Goal: Transaction & Acquisition: Purchase product/service

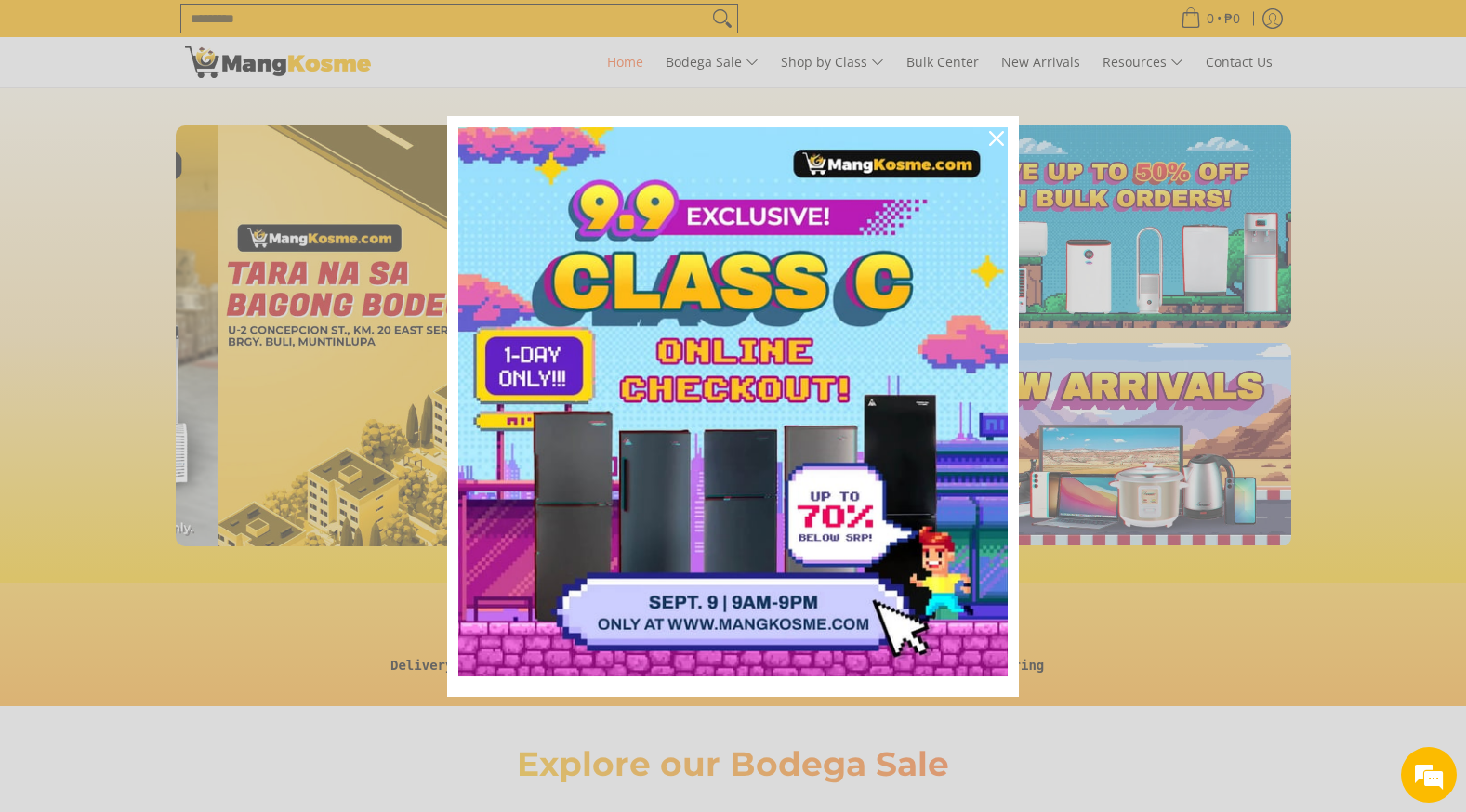
scroll to position [0, 2217]
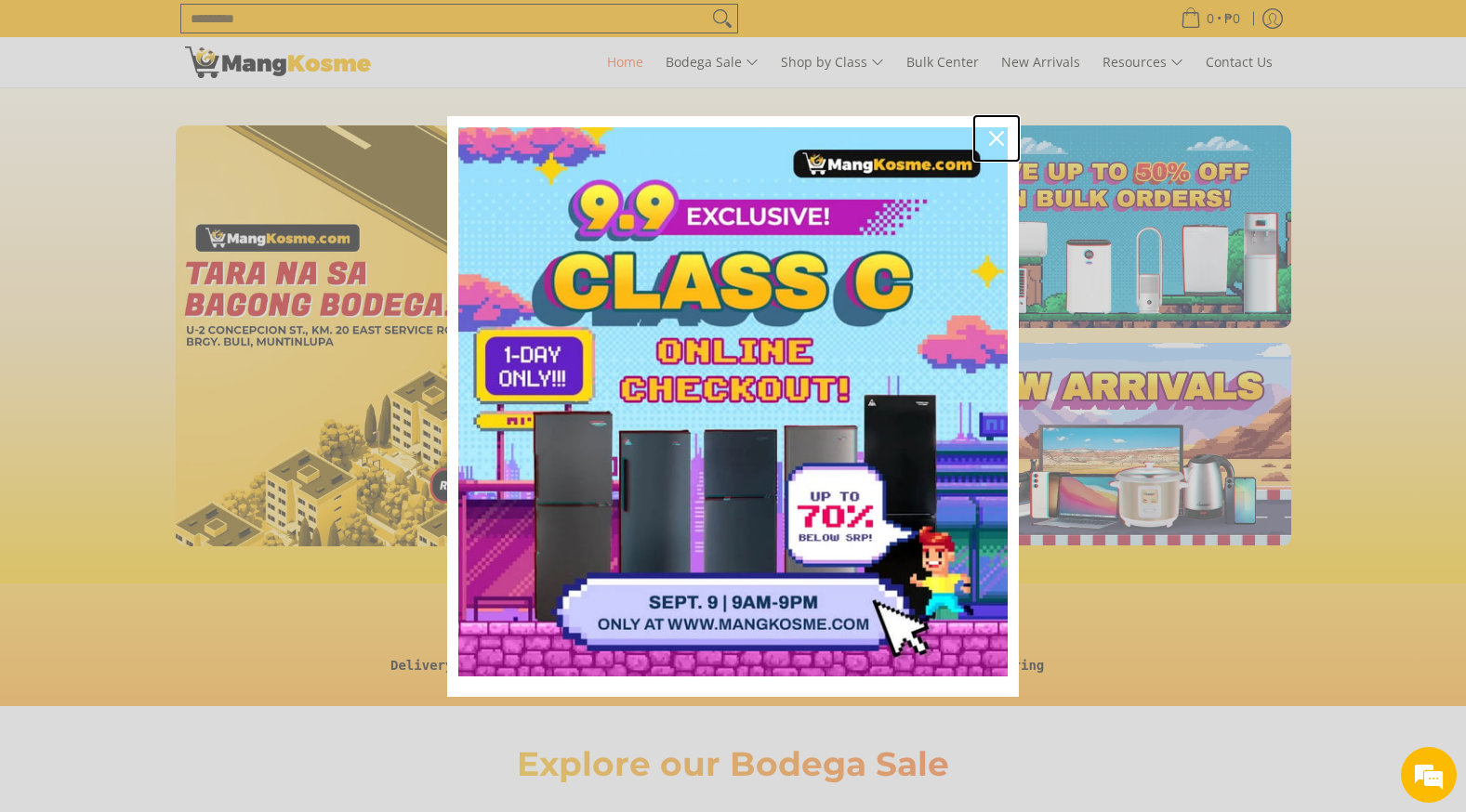
click at [998, 137] on icon "close icon" at bounding box center [996, 137] width 15 height 15
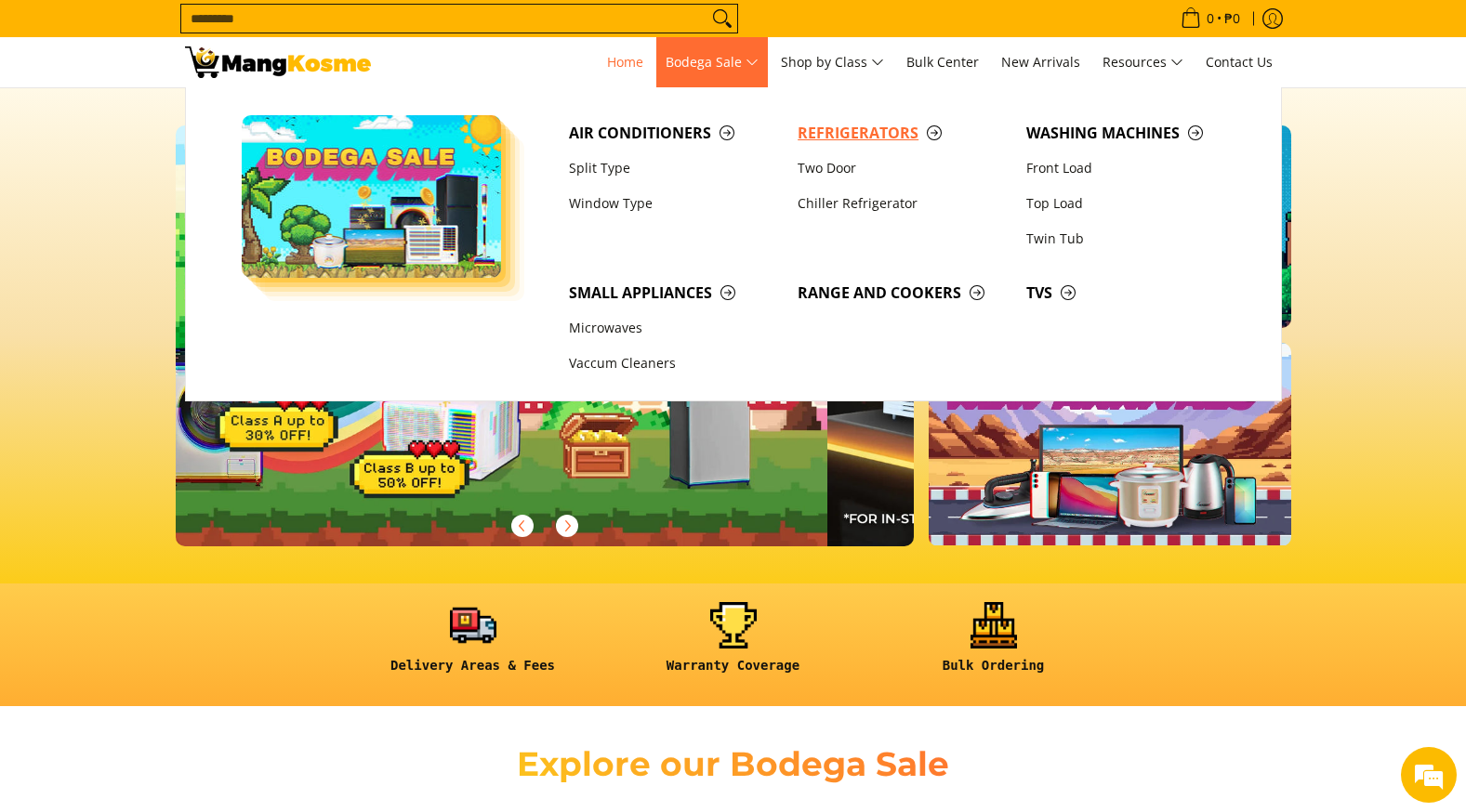
scroll to position [0, 0]
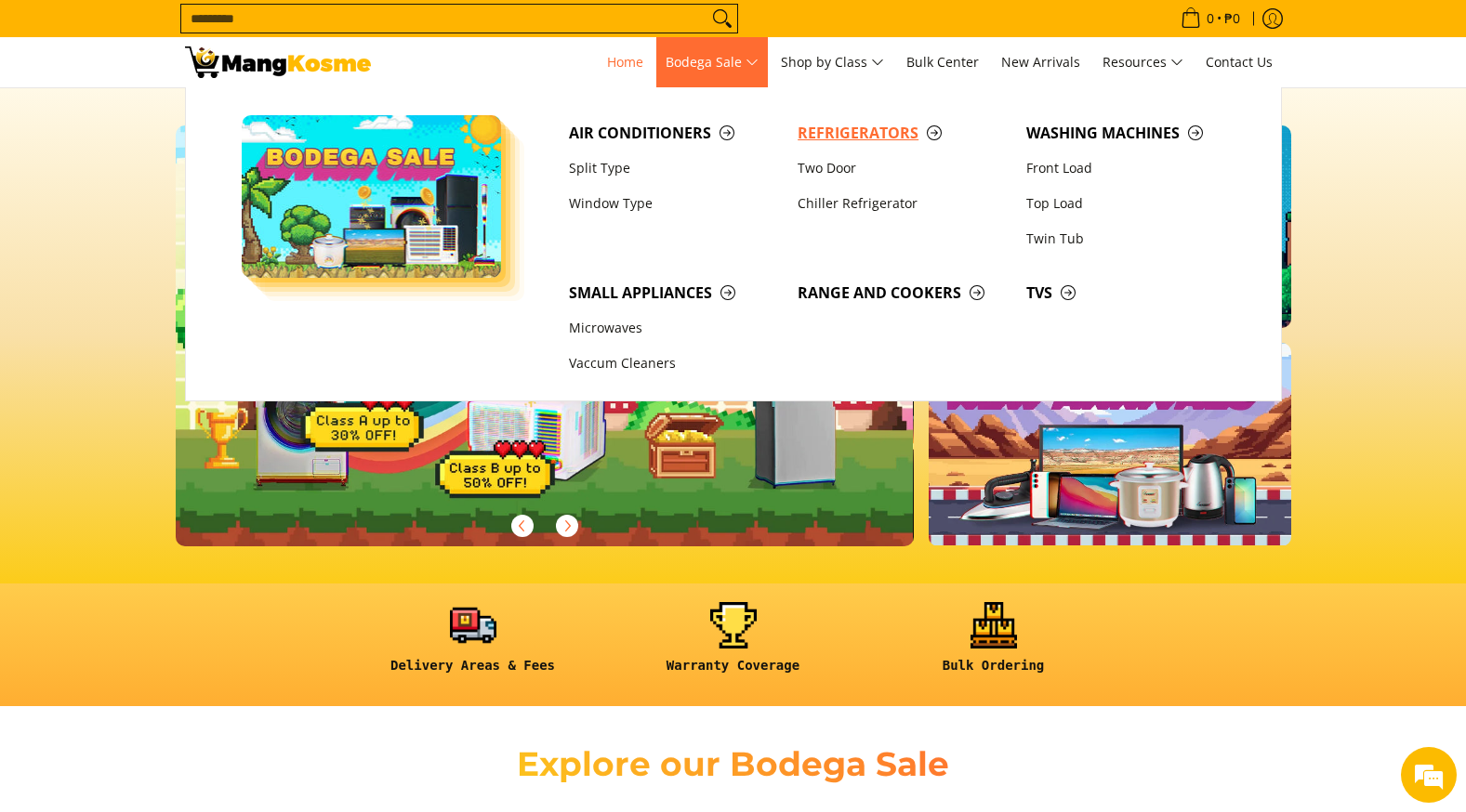
click at [829, 129] on span "Refrigerators" at bounding box center [902, 134] width 210 height 24
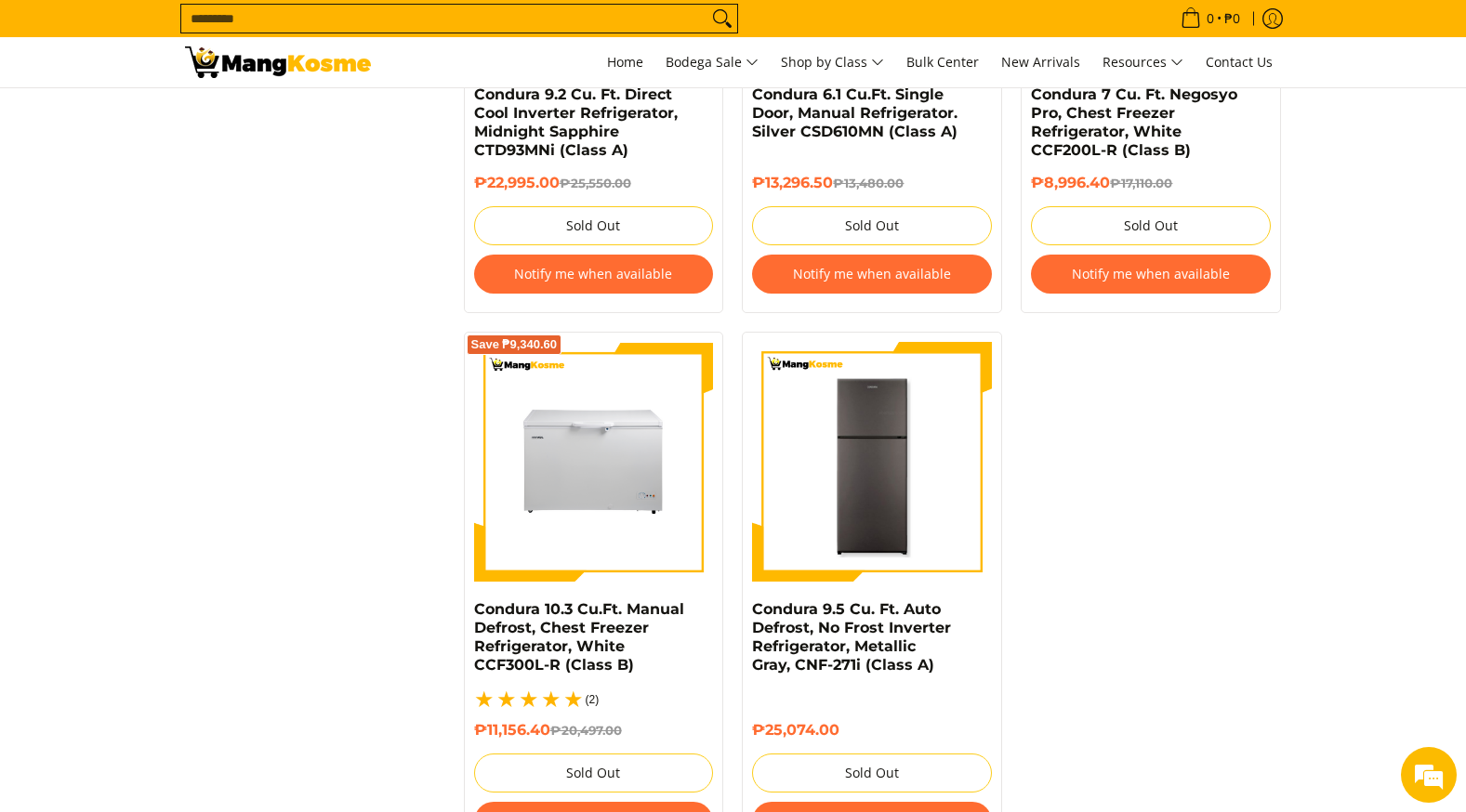
scroll to position [3904, 0]
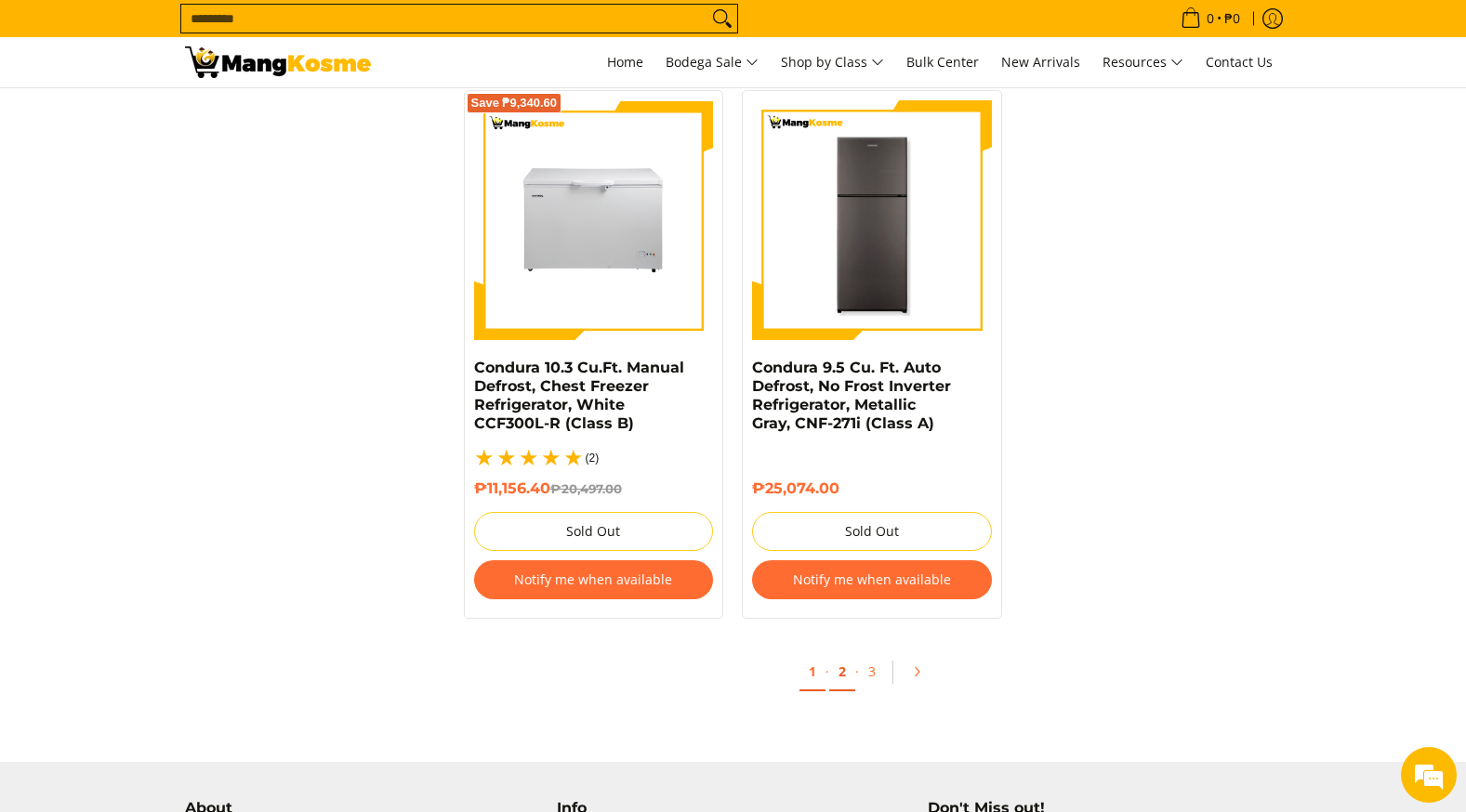
click at [840, 653] on link "2" at bounding box center [842, 672] width 27 height 38
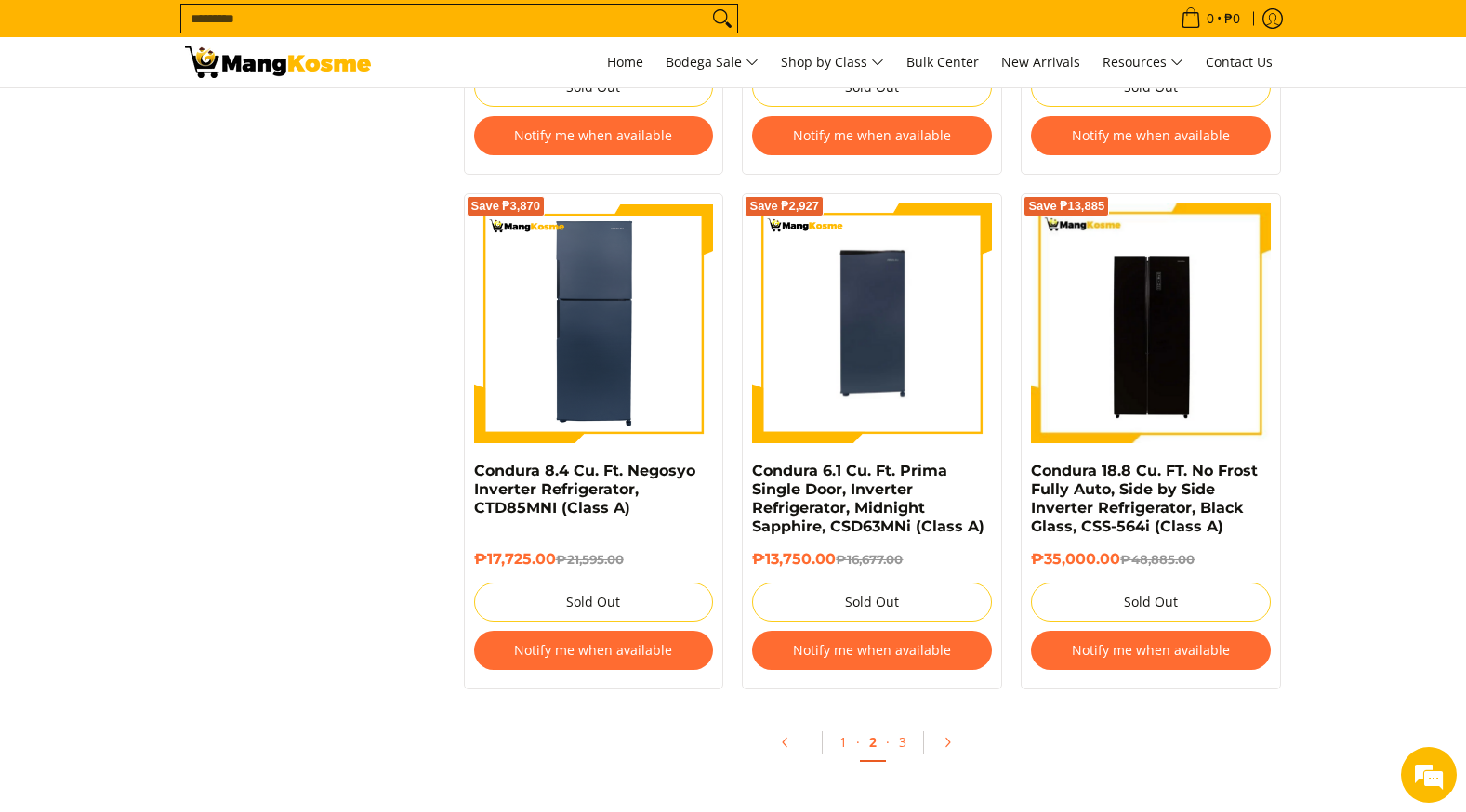
scroll to position [3811, 0]
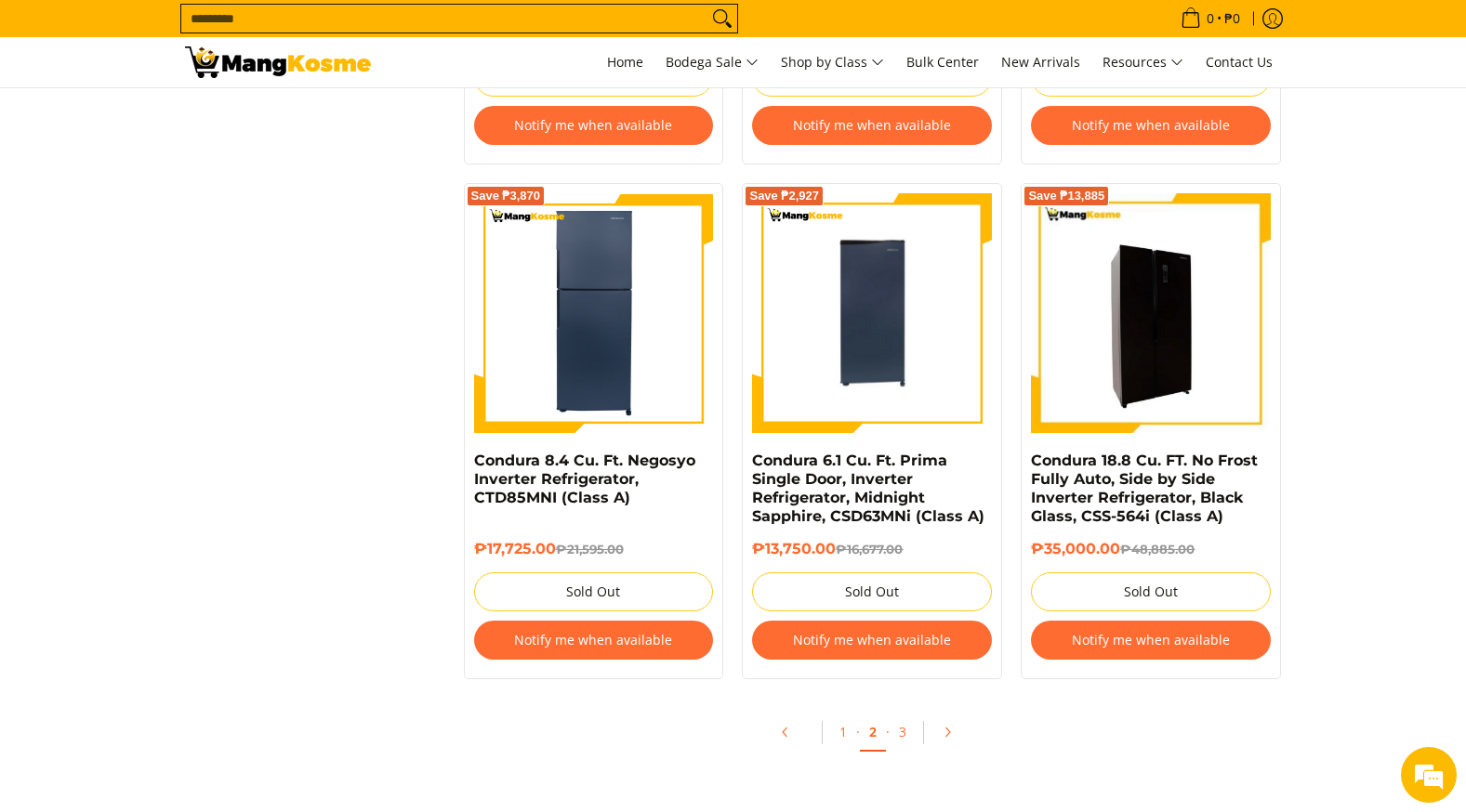
click at [1151, 323] on img at bounding box center [1151, 313] width 240 height 240
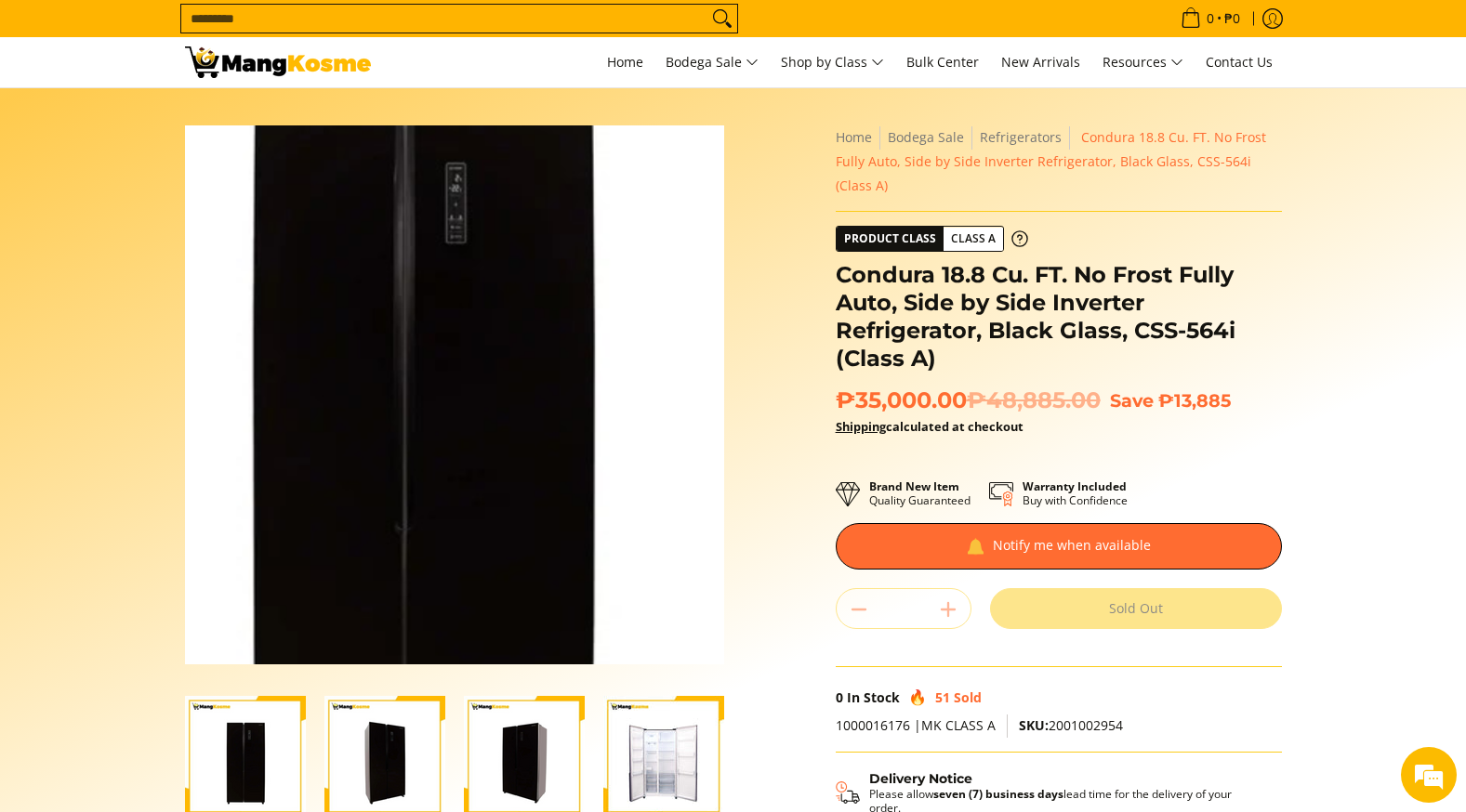
click at [471, 396] on img at bounding box center [454, 395] width 539 height 539
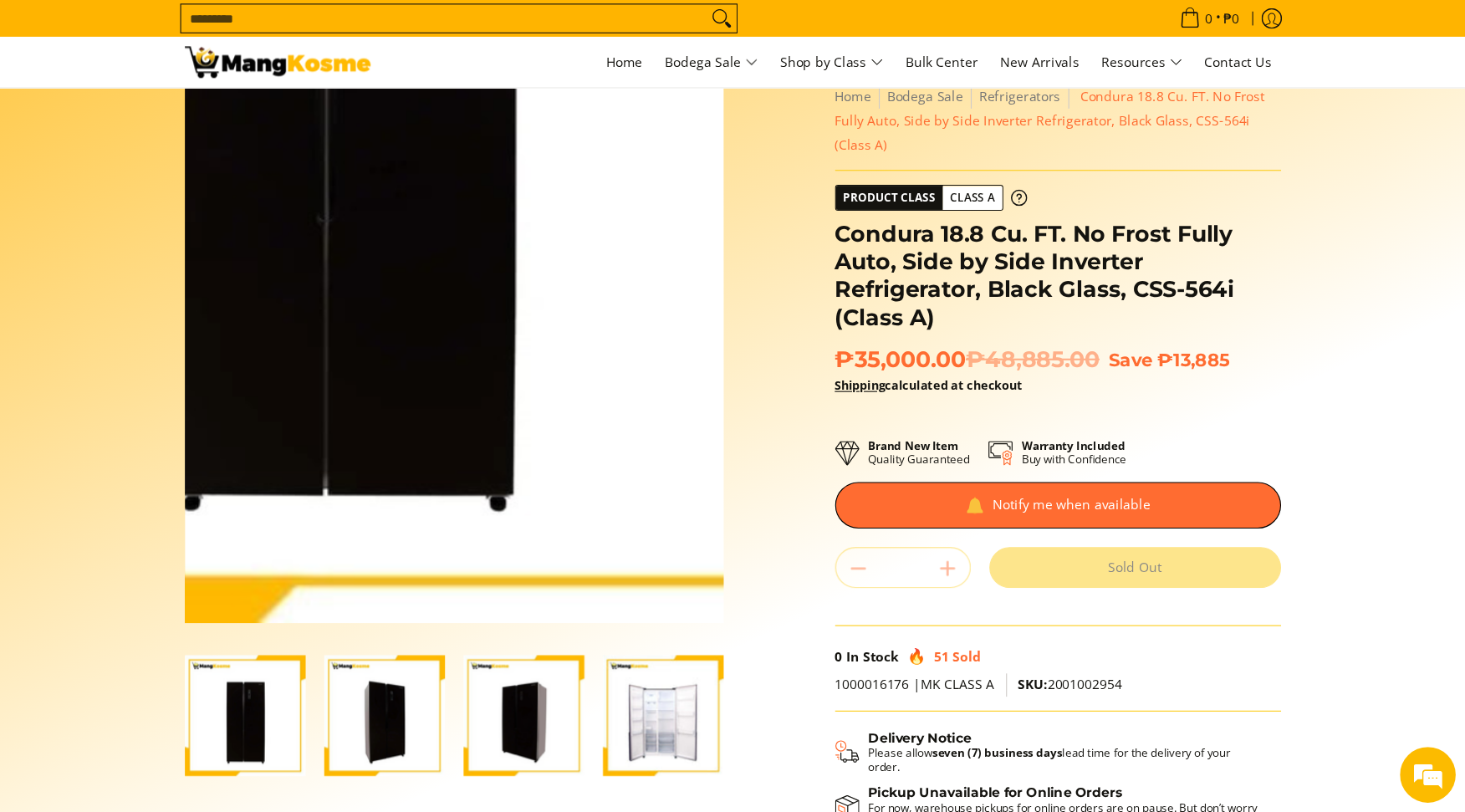
scroll to position [167, 0]
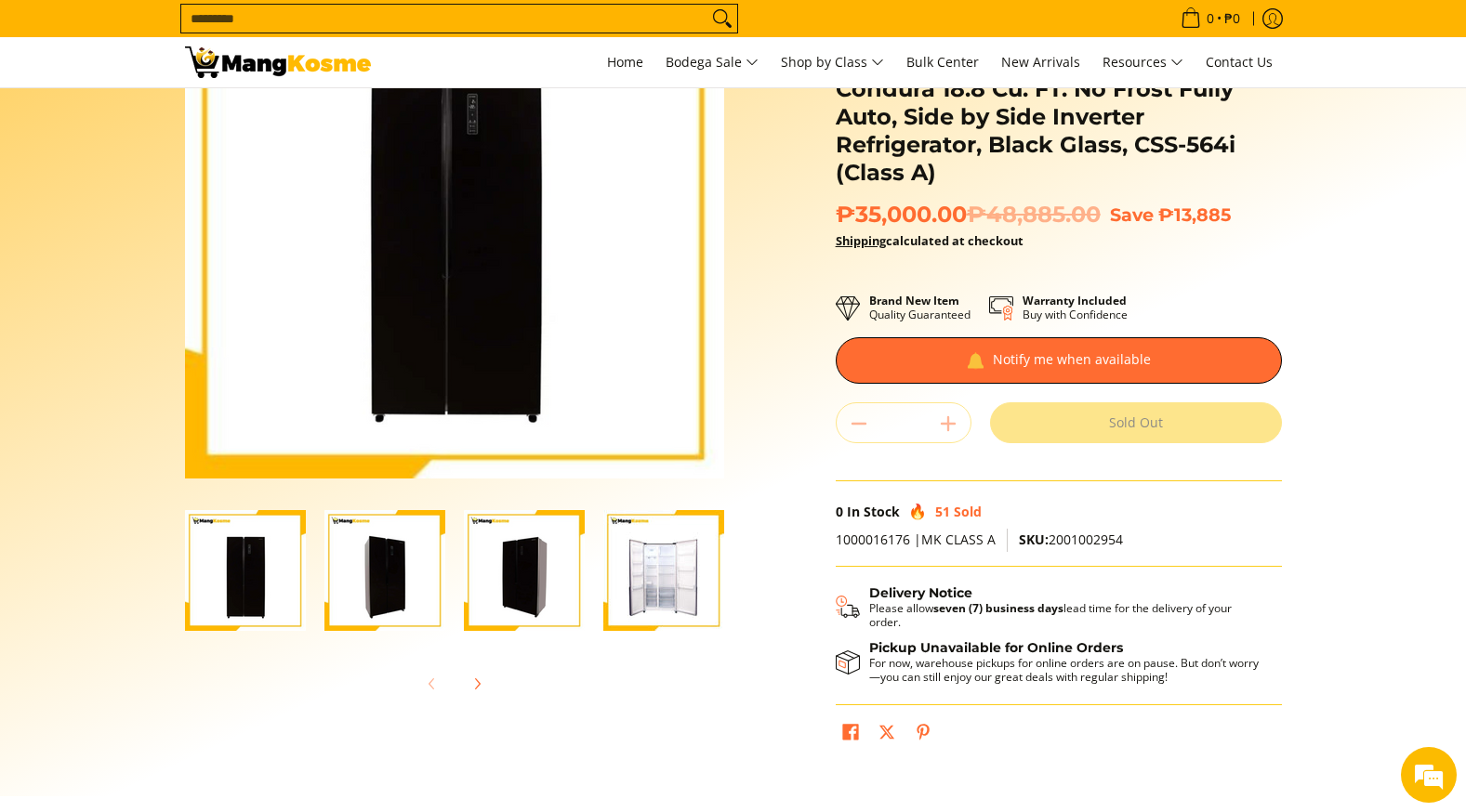
click at [691, 577] on img "Condura 18.8 Cu. FT. No Frost Fully Auto, Side by Side Inverter Refrigerator, B…" at bounding box center [663, 570] width 121 height 121
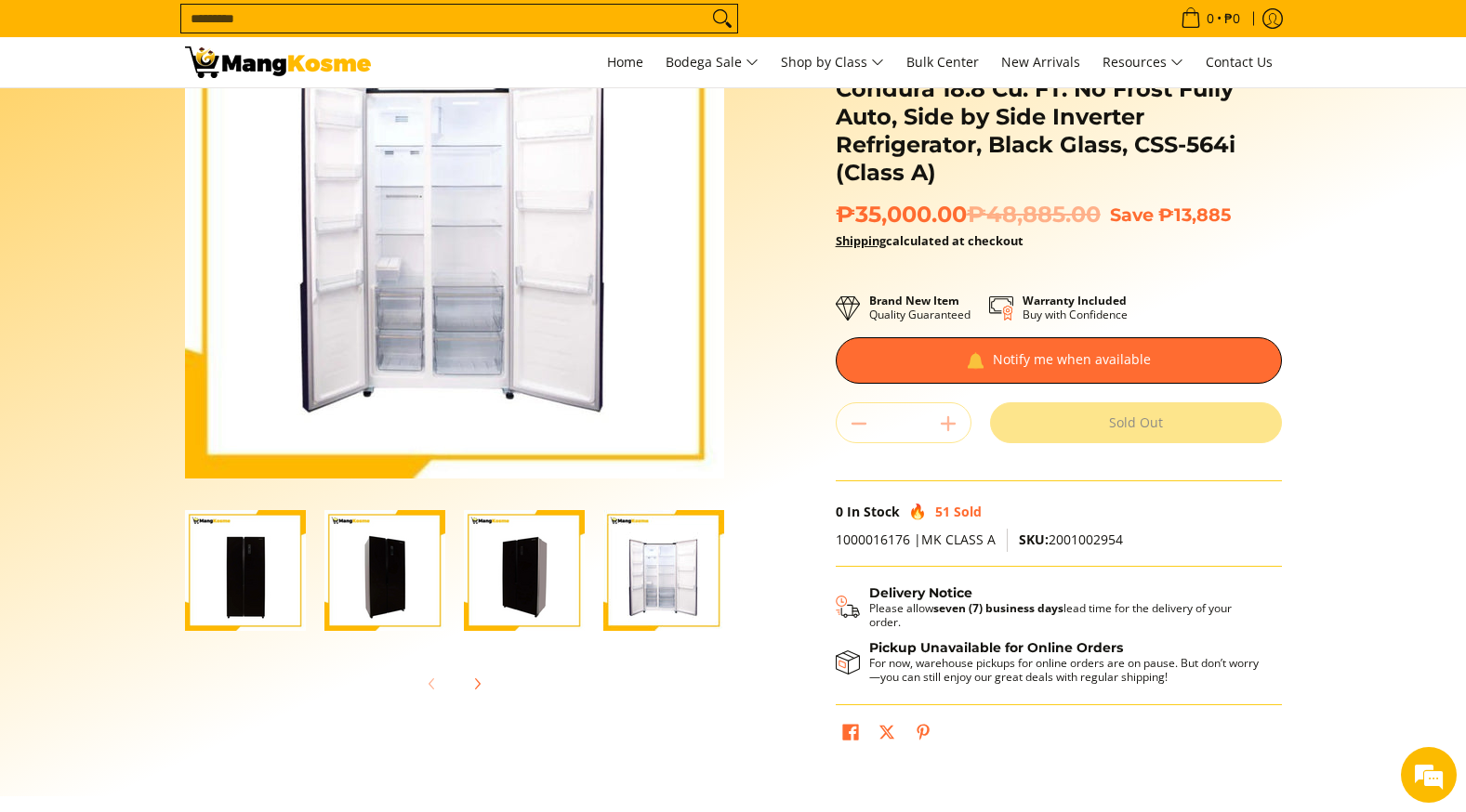
click at [569, 579] on img "Condura 18.8 Cu. FT. No Frost Fully Auto, Side by Side Inverter Refrigerator, B…" at bounding box center [523, 570] width 121 height 121
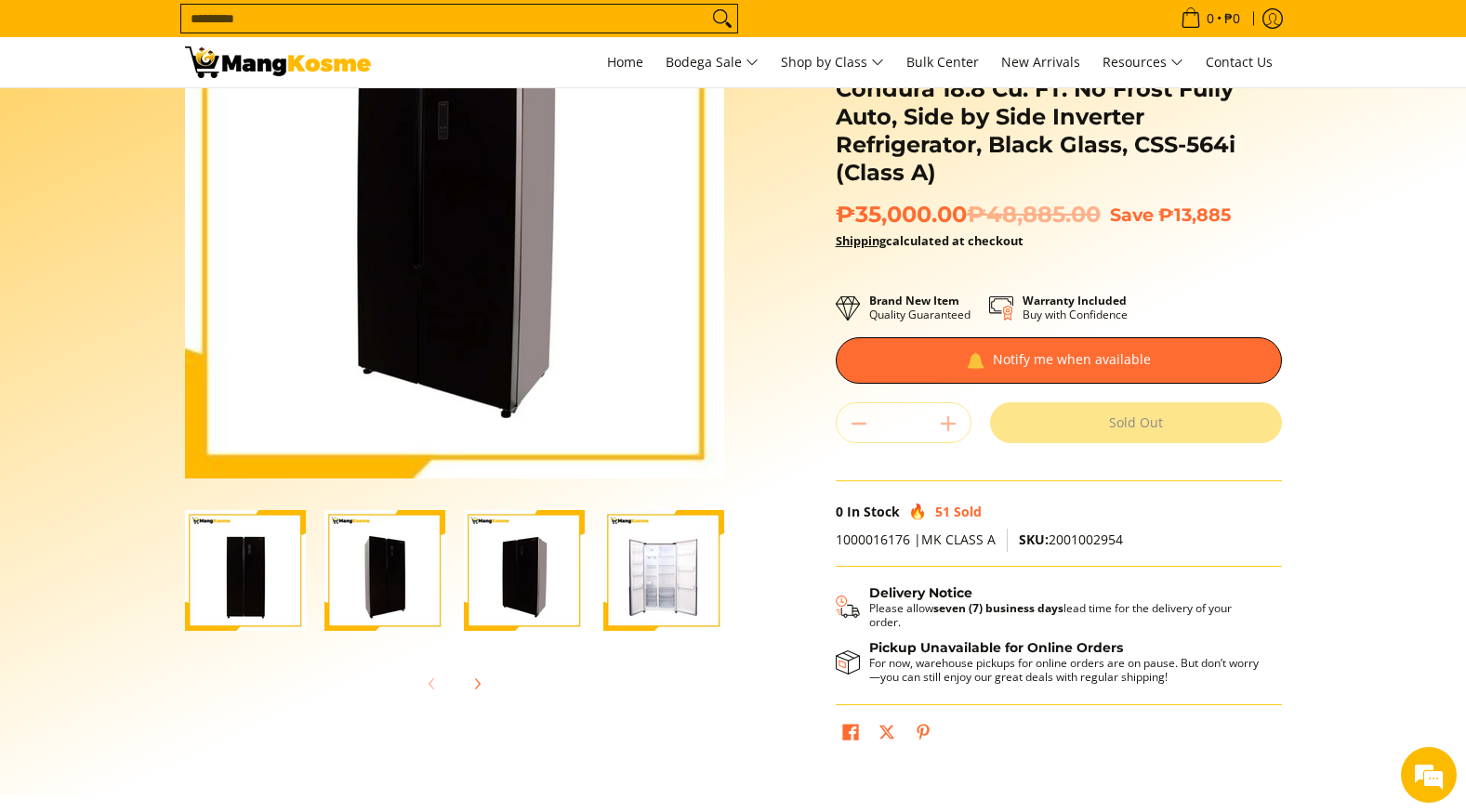
click at [514, 576] on img "Condura 18.8 Cu. FT. No Frost Fully Auto, Side by Side Inverter Refrigerator, B…" at bounding box center [523, 570] width 121 height 121
click at [686, 582] on img "Condura 18.8 Cu. FT. No Frost Fully Auto, Side by Side Inverter Refrigerator, B…" at bounding box center [663, 570] width 121 height 121
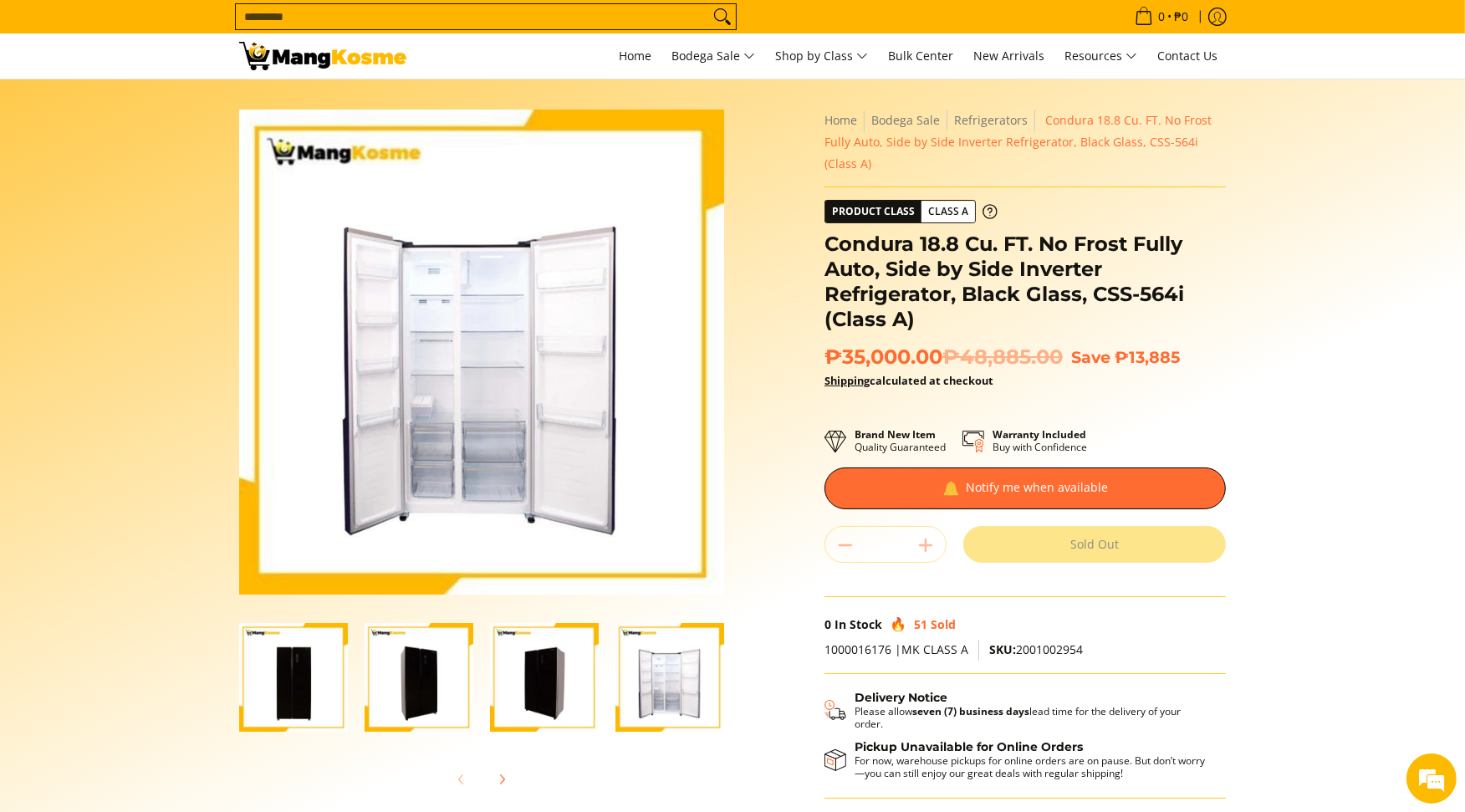
scroll to position [0, 0]
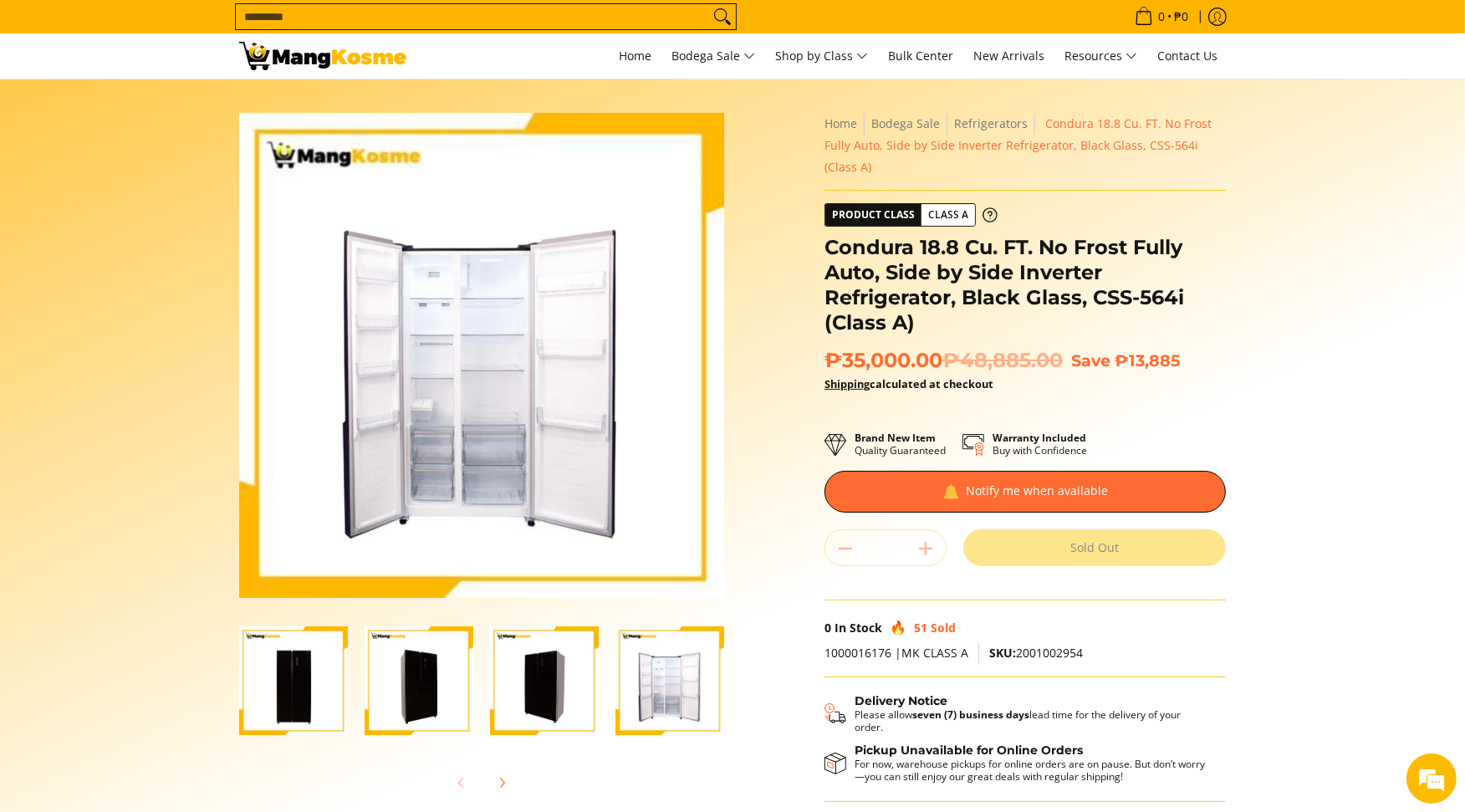
click at [302, 669] on img "Condura 18.8 Cu. FT. No Frost Fully Auto, Side by Side Inverter Refrigerator, B…" at bounding box center [293, 680] width 109 height 109
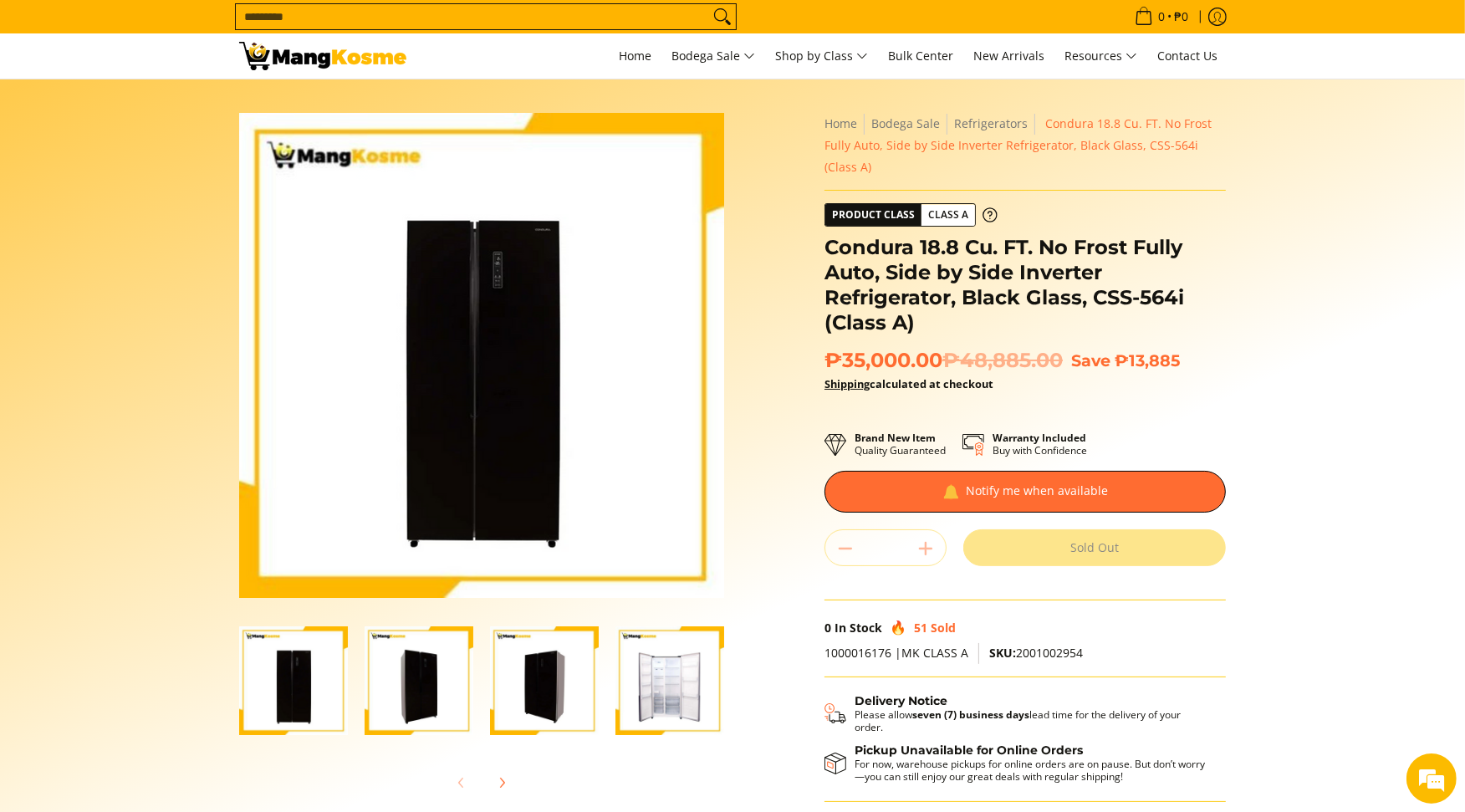
click at [641, 694] on img "Condura 18.8 Cu. FT. No Frost Fully Auto, Side by Side Inverter Refrigerator, B…" at bounding box center [670, 680] width 109 height 109
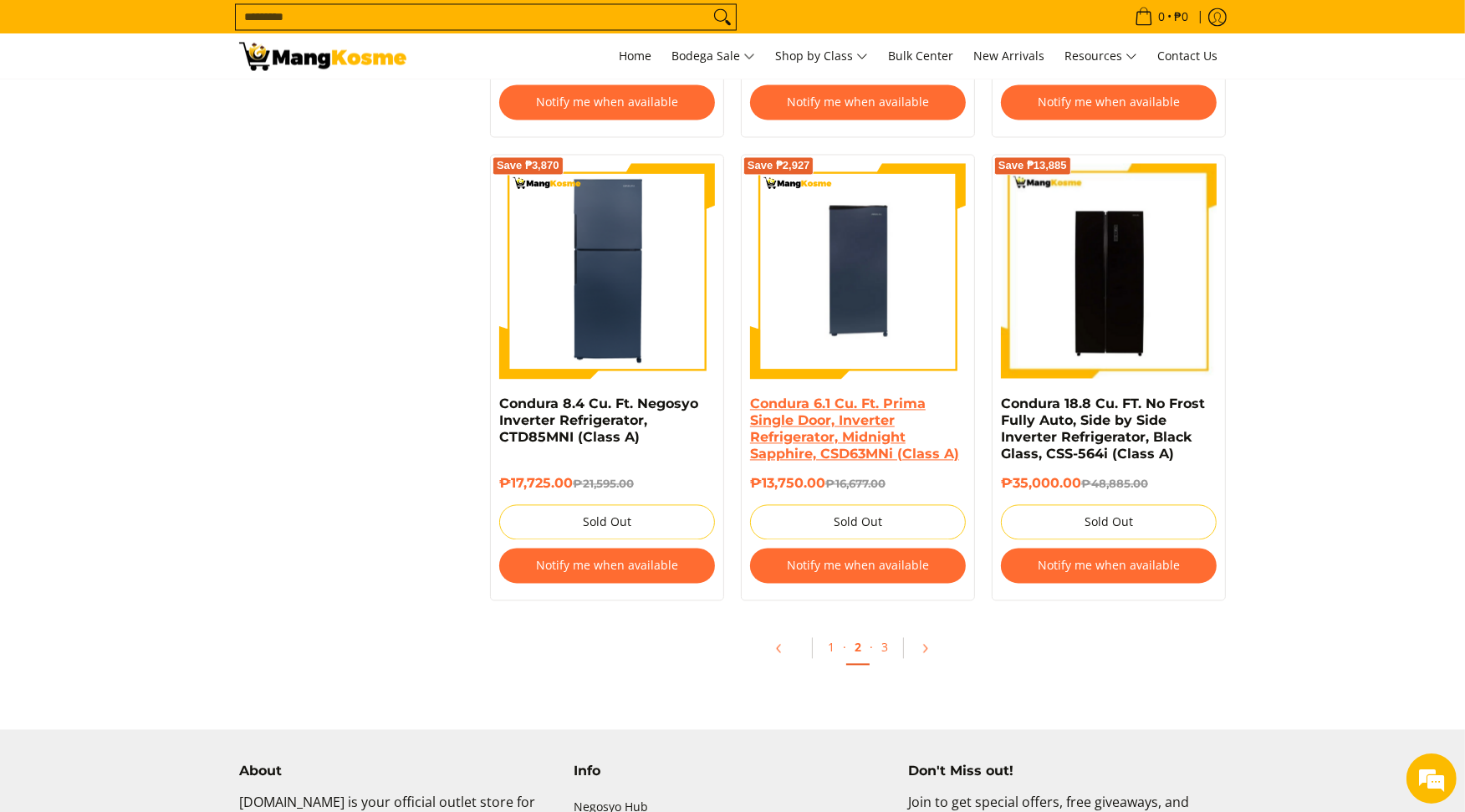
scroll to position [3439, 0]
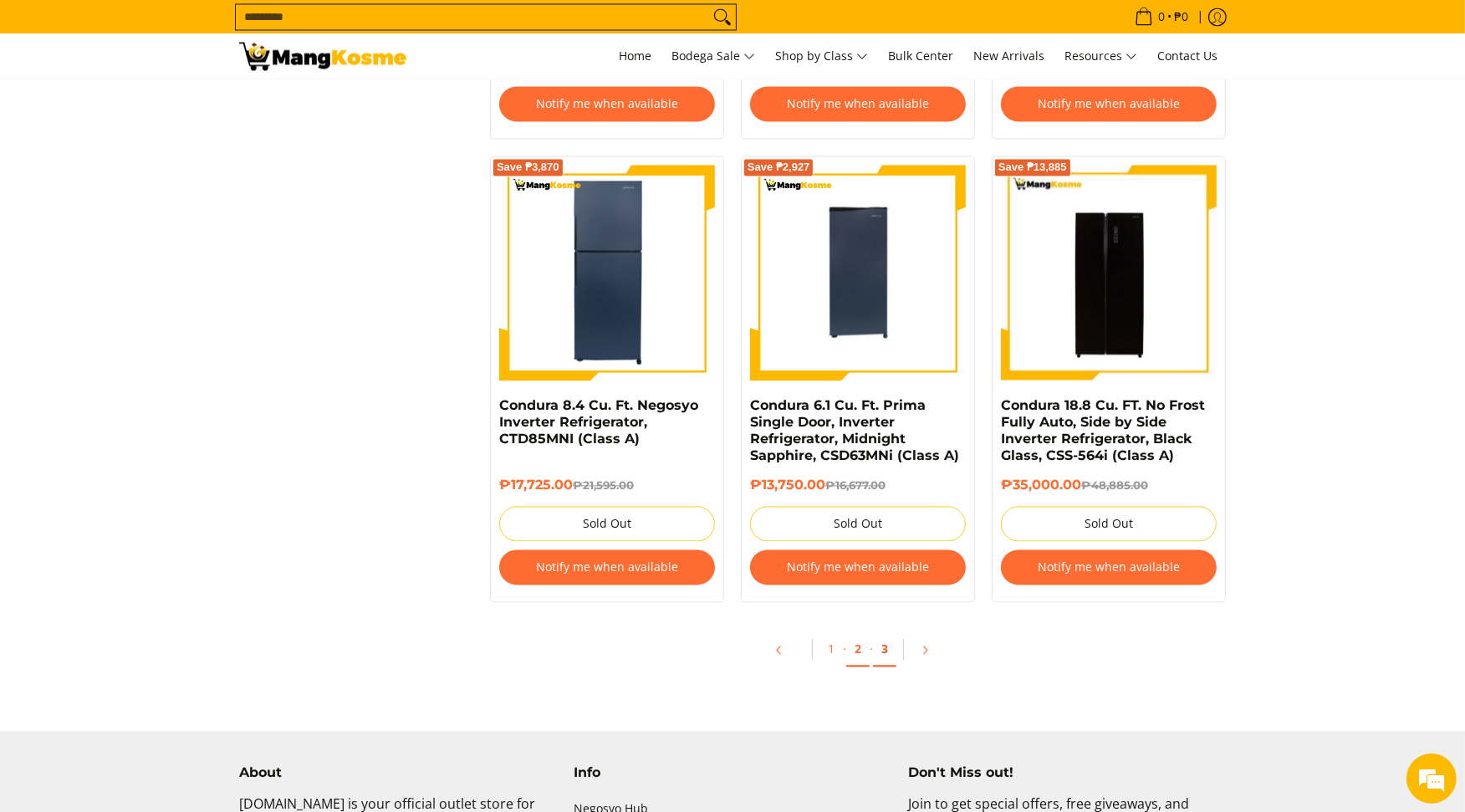
click at [879, 656] on link "3" at bounding box center [884, 649] width 24 height 34
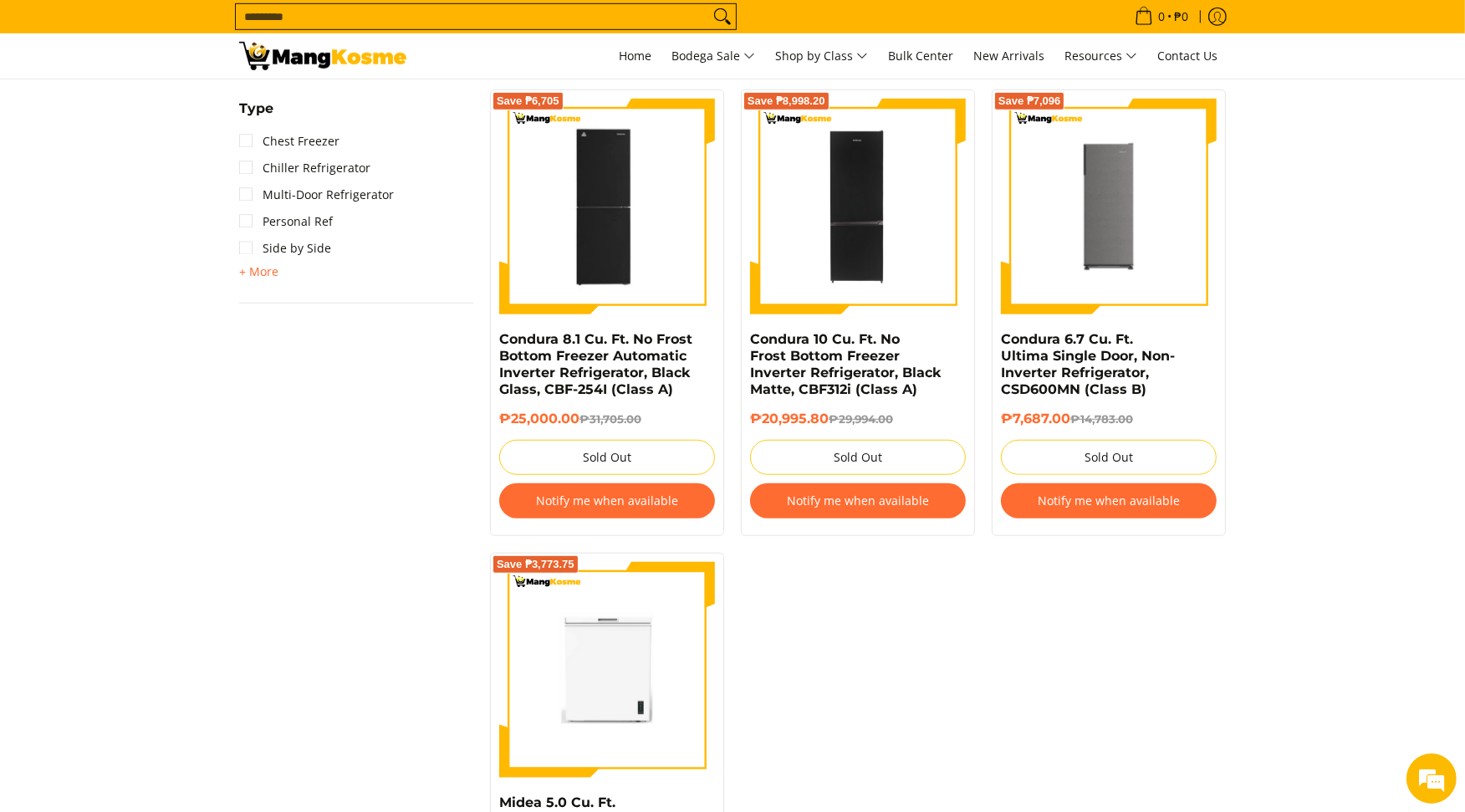
scroll to position [1579, 0]
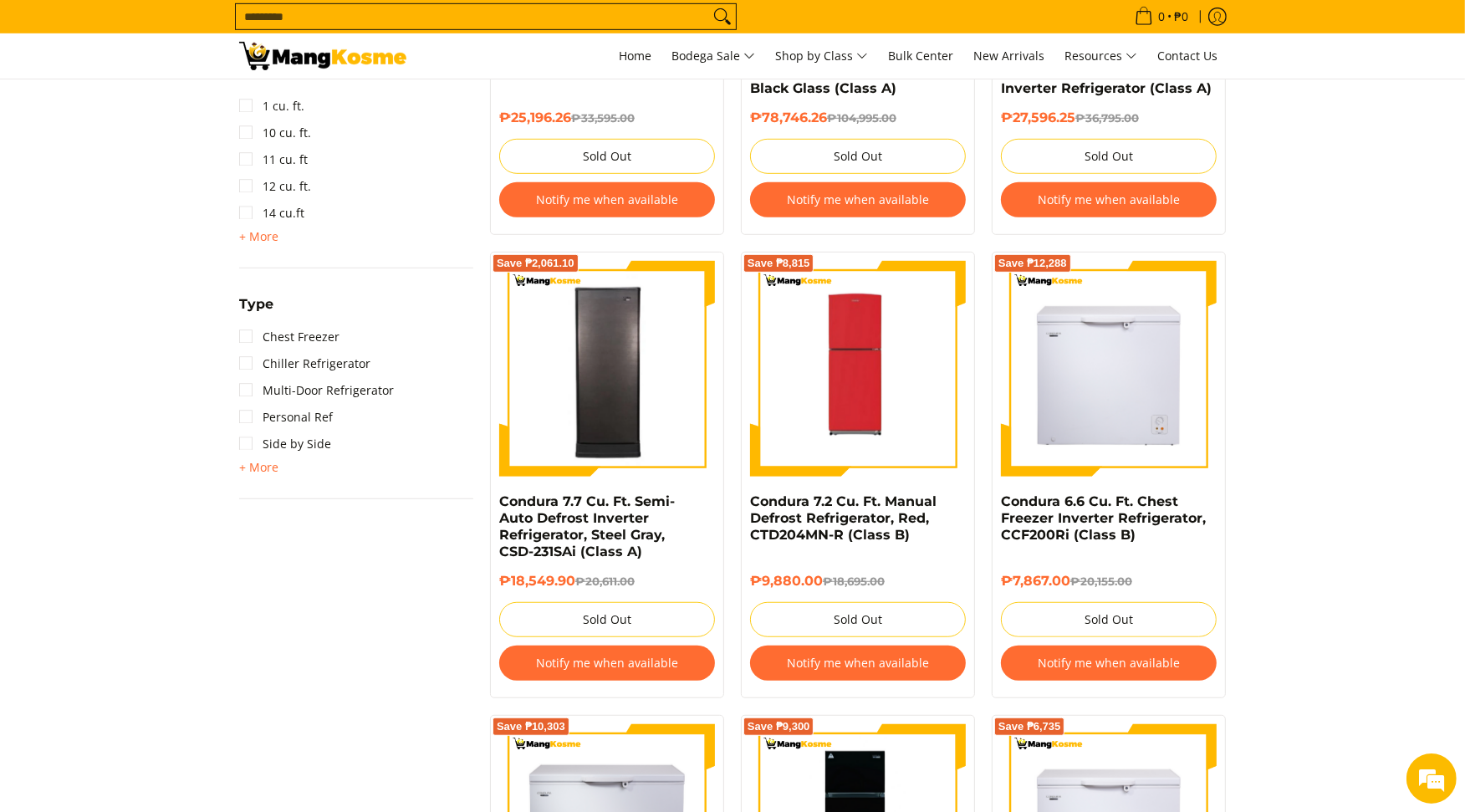
scroll to position [1022, 0]
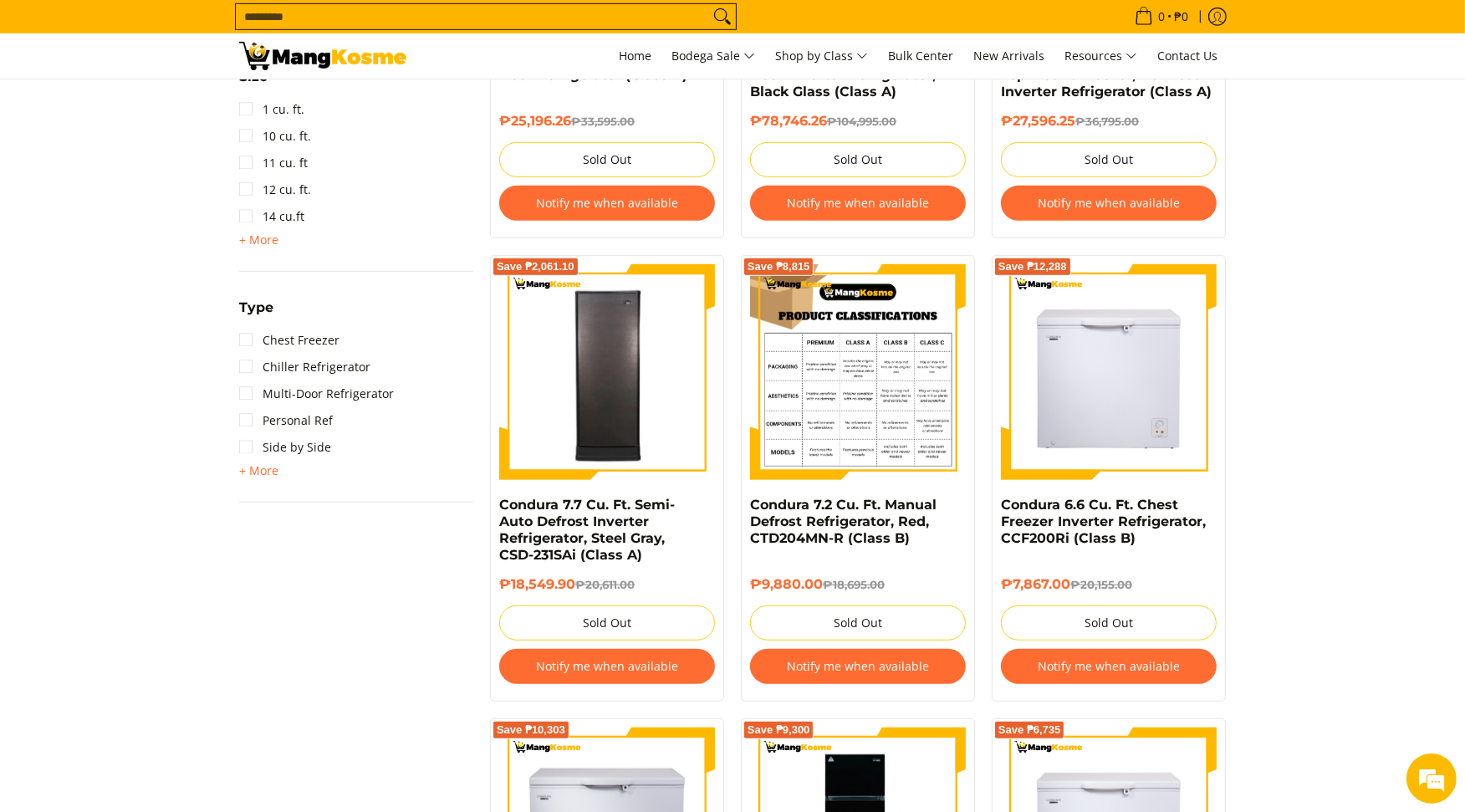
click at [904, 398] on img at bounding box center [858, 372] width 216 height 216
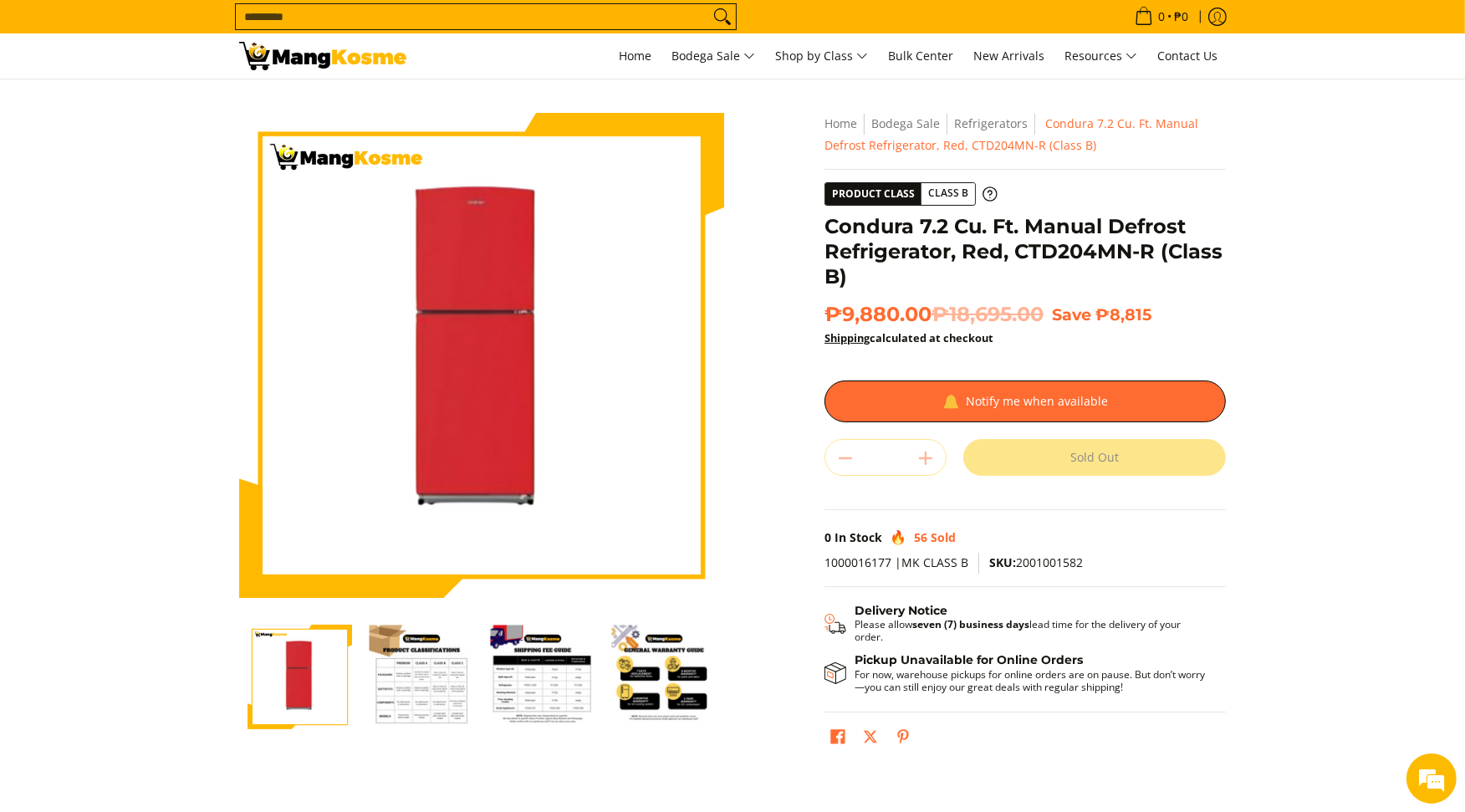
click at [429, 694] on img "Condura 7.2 Cu. Ft. Manual Defrost Refrigerator, Red, CTD204MN-R (Class B)-2" at bounding box center [421, 677] width 104 height 104
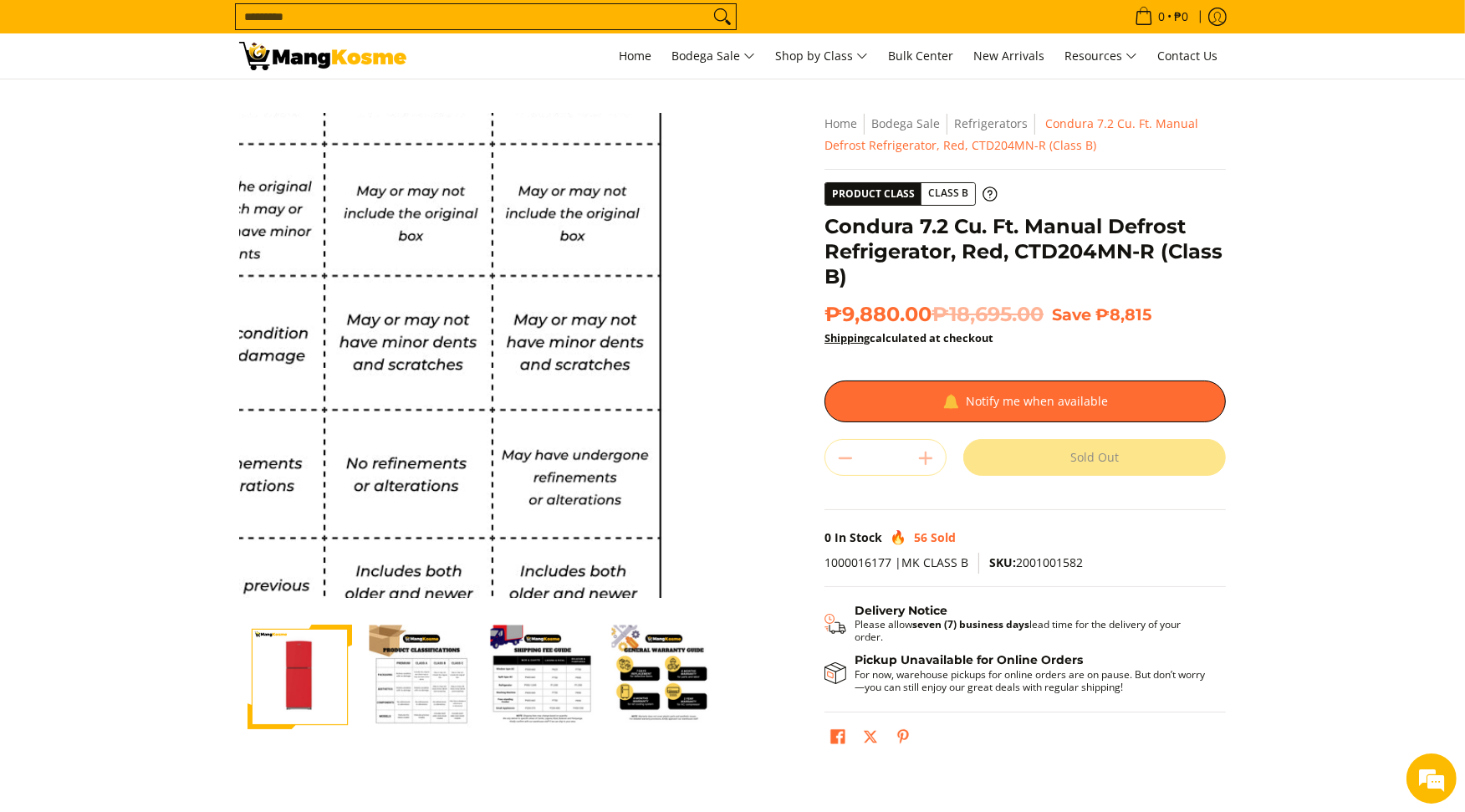
click at [603, 415] on img at bounding box center [482, 355] width 485 height 485
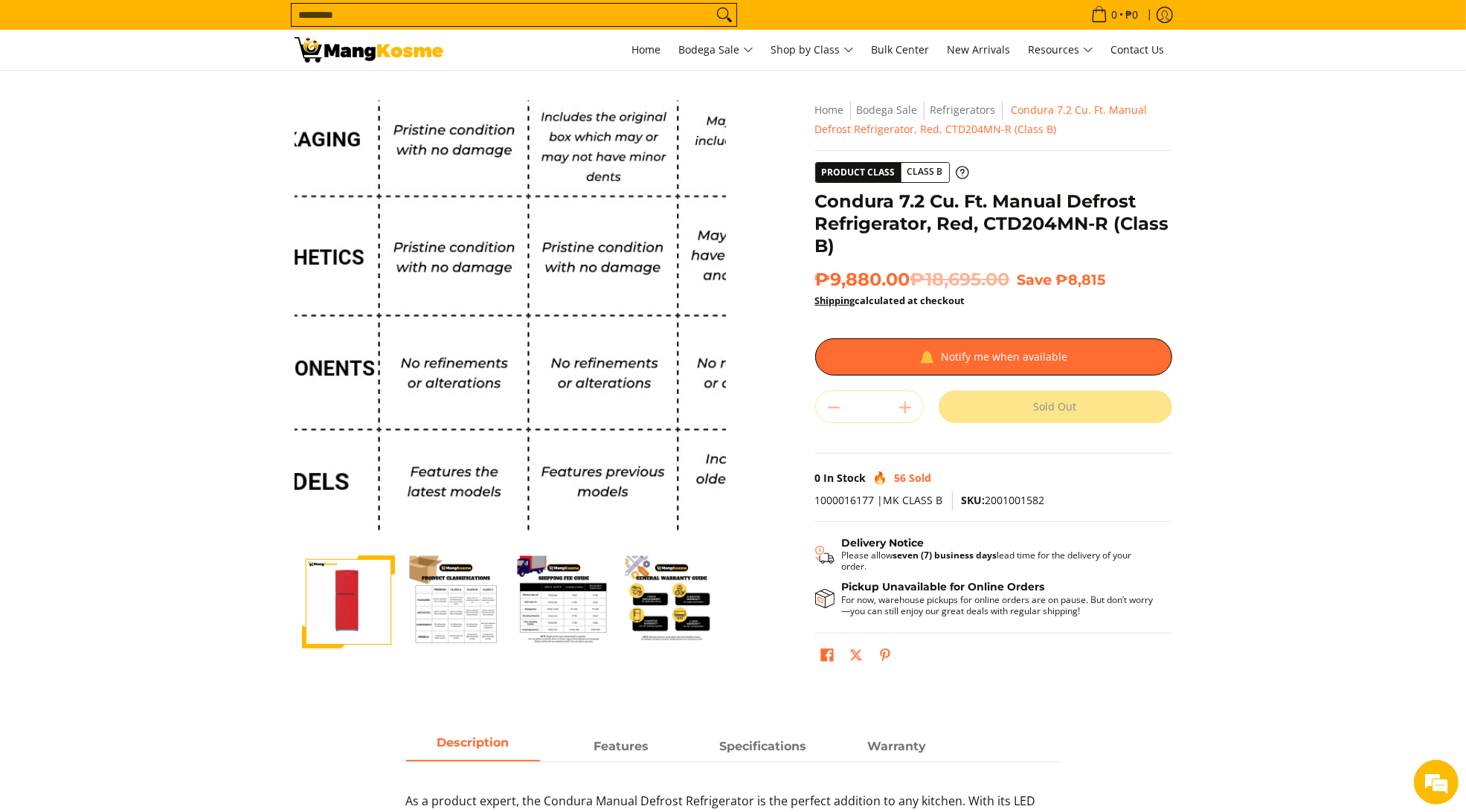
click at [476, 390] on img at bounding box center [510, 316] width 431 height 431
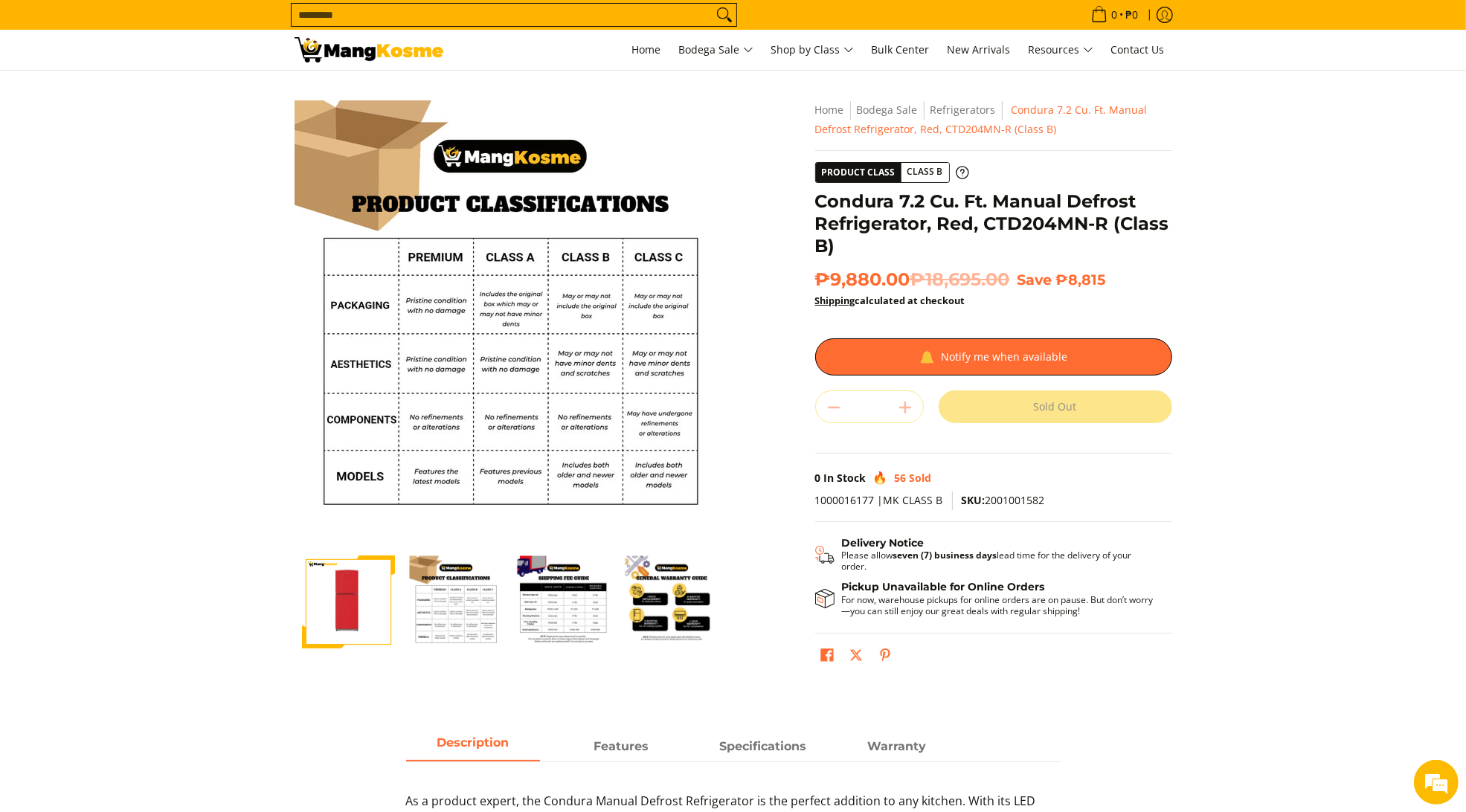
click at [450, 605] on img "Condura 7.2 Cu. Ft. Manual Defrost Refrigerator, Red, CTD204MN-R (Class B)-2" at bounding box center [456, 602] width 93 height 93
